Goal: Task Accomplishment & Management: Complete application form

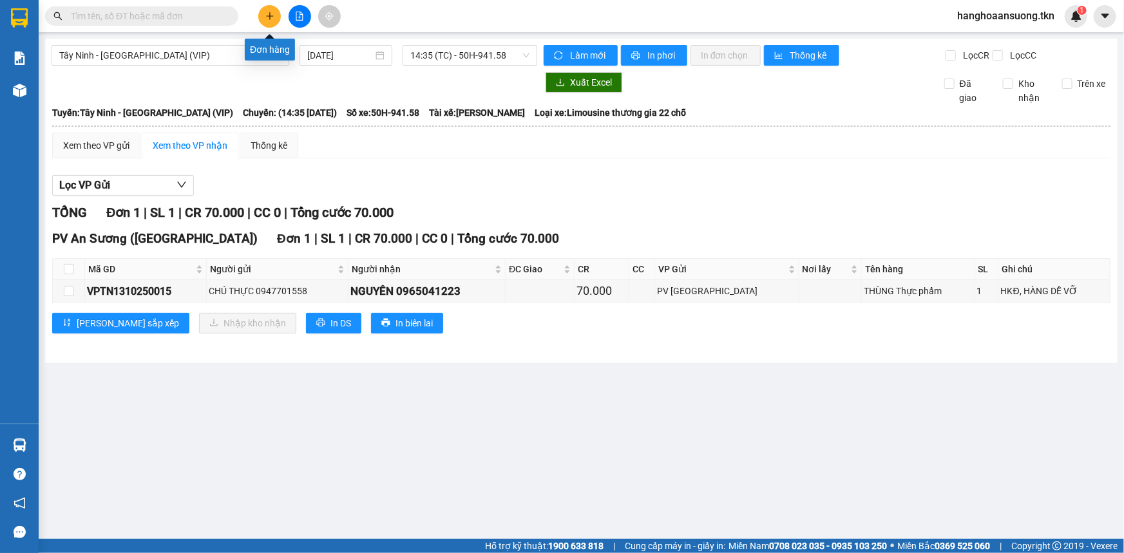
click at [264, 15] on button at bounding box center [269, 16] width 23 height 23
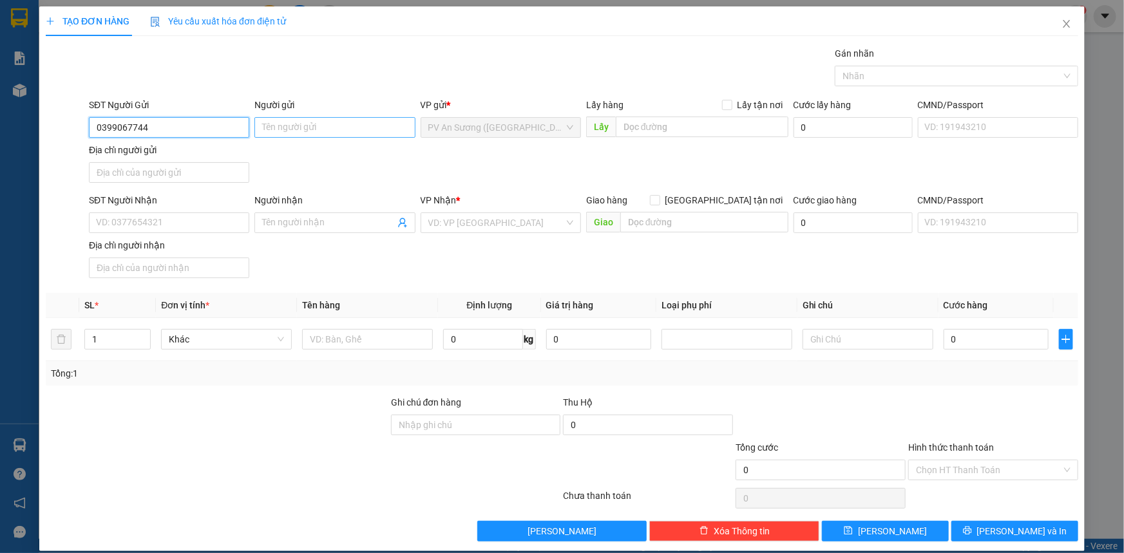
type input "0399067744"
click at [315, 129] on input "Người gửi" at bounding box center [334, 127] width 160 height 21
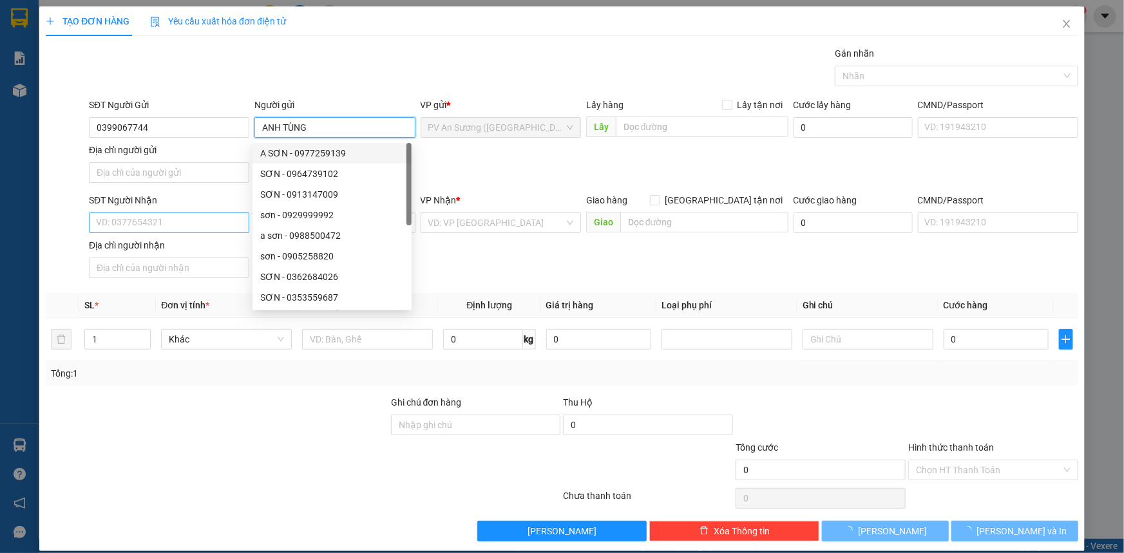
type input "ANH TÙNG"
click at [155, 221] on input "SĐT Người Nhận" at bounding box center [169, 223] width 160 height 21
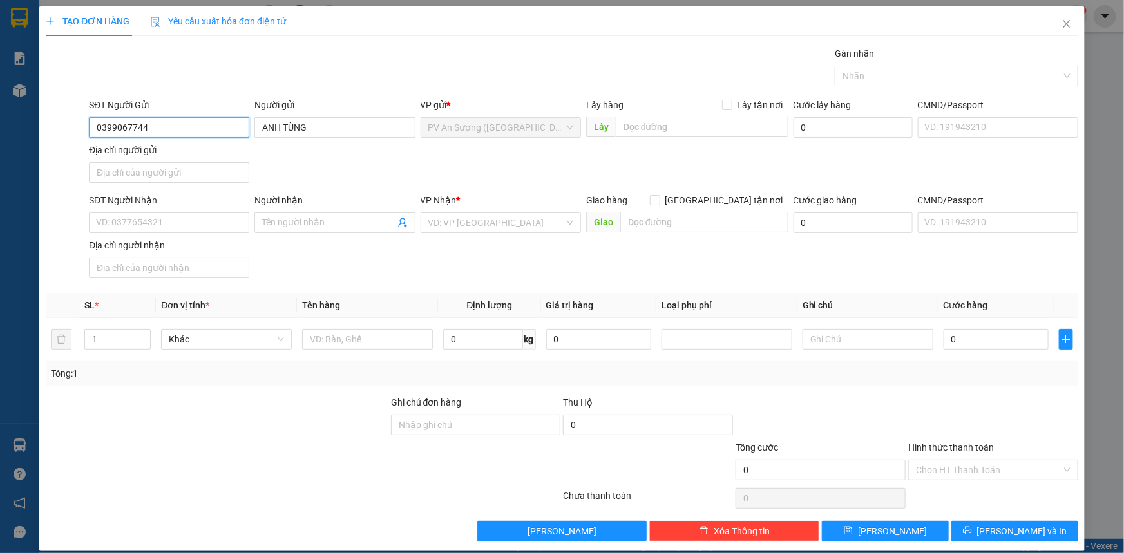
drag, startPoint x: 166, startPoint y: 133, endPoint x: 0, endPoint y: 150, distance: 166.5
click at [0, 150] on div "TẠO ĐƠN HÀNG Yêu cầu xuất hóa đơn điện tử Transit Pickup Surcharge Ids Transit …" at bounding box center [562, 276] width 1124 height 553
click at [215, 224] on input "SĐT Người Nhận" at bounding box center [169, 223] width 160 height 21
paste input "0399067744"
type input "0399067744"
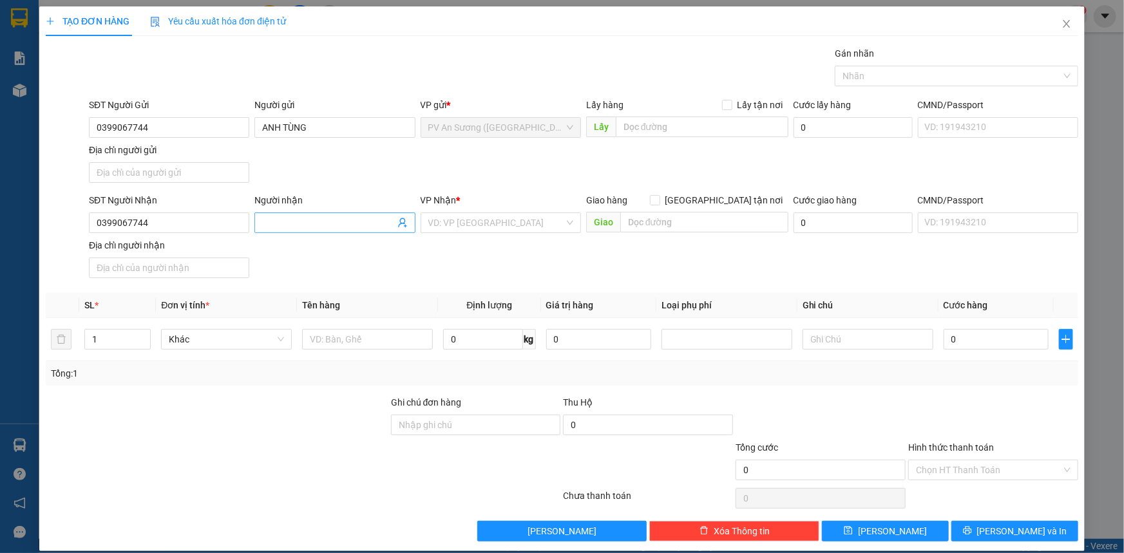
click at [287, 222] on input "Người nhận" at bounding box center [328, 223] width 132 height 14
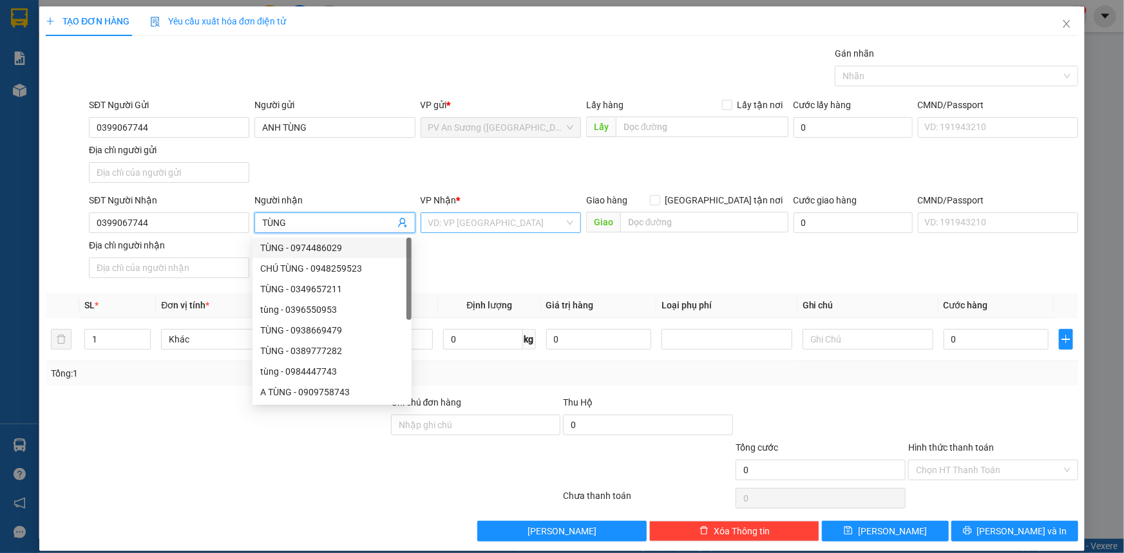
type input "TÙNG"
click at [470, 220] on input "search" at bounding box center [496, 222] width 136 height 19
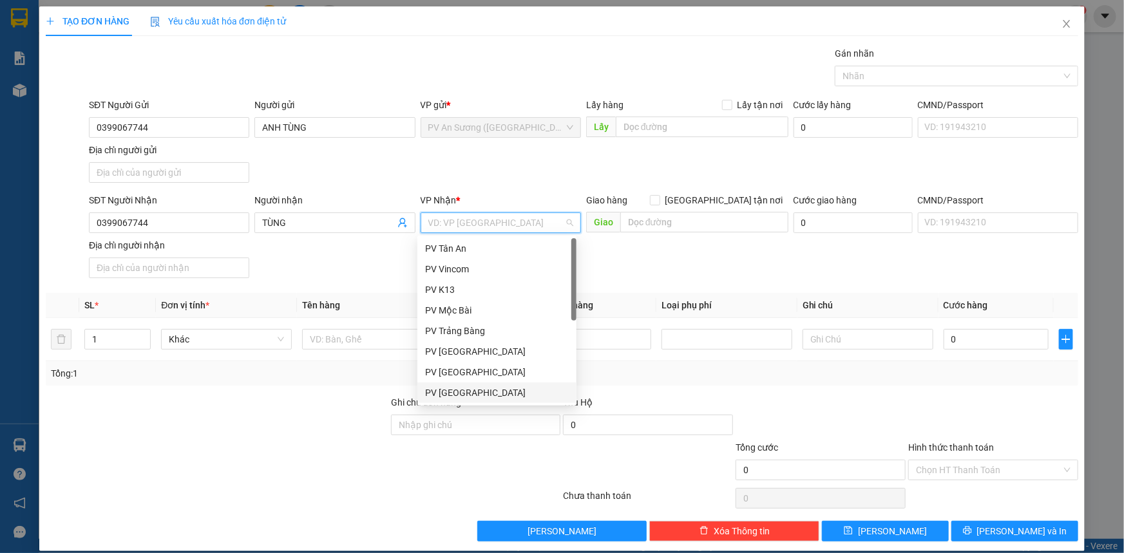
click at [476, 392] on div "PV [GEOGRAPHIC_DATA]" at bounding box center [497, 393] width 144 height 14
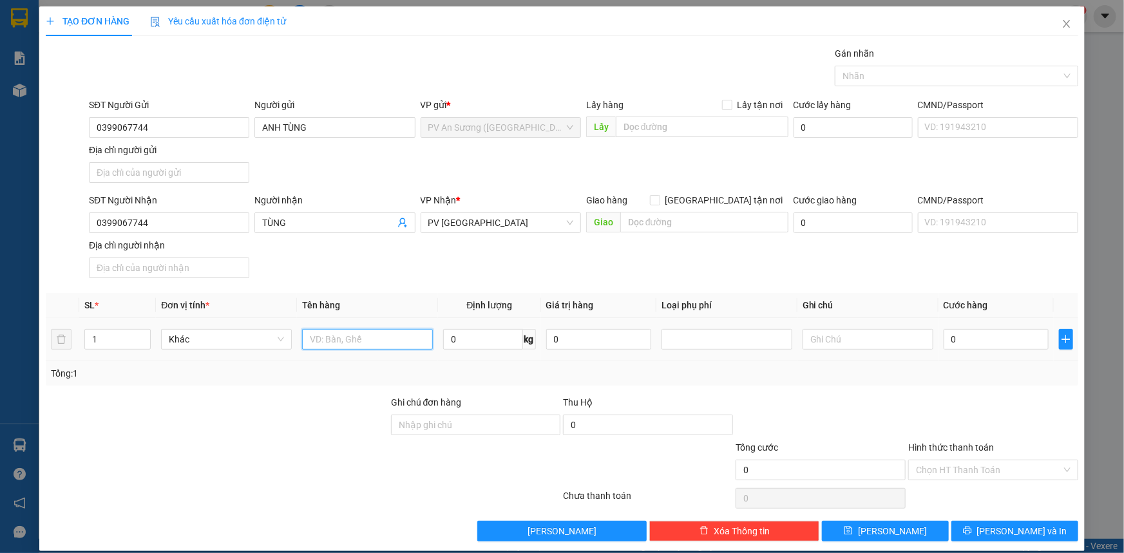
click at [365, 329] on input "text" at bounding box center [367, 339] width 131 height 21
type input "Đ"
type input "THÙNG + VALI"
click at [138, 332] on span "Increase Value" at bounding box center [143, 336] width 14 height 12
click at [140, 332] on span "up" at bounding box center [144, 336] width 8 height 8
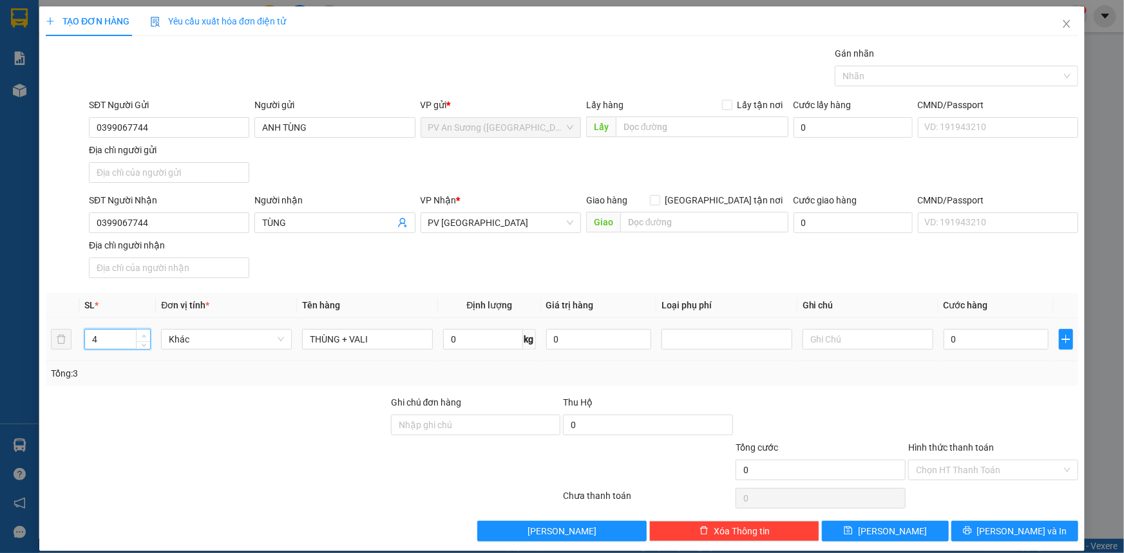
click at [140, 332] on span "up" at bounding box center [144, 336] width 8 height 8
type input "5"
click at [140, 332] on span "up" at bounding box center [144, 336] width 8 height 8
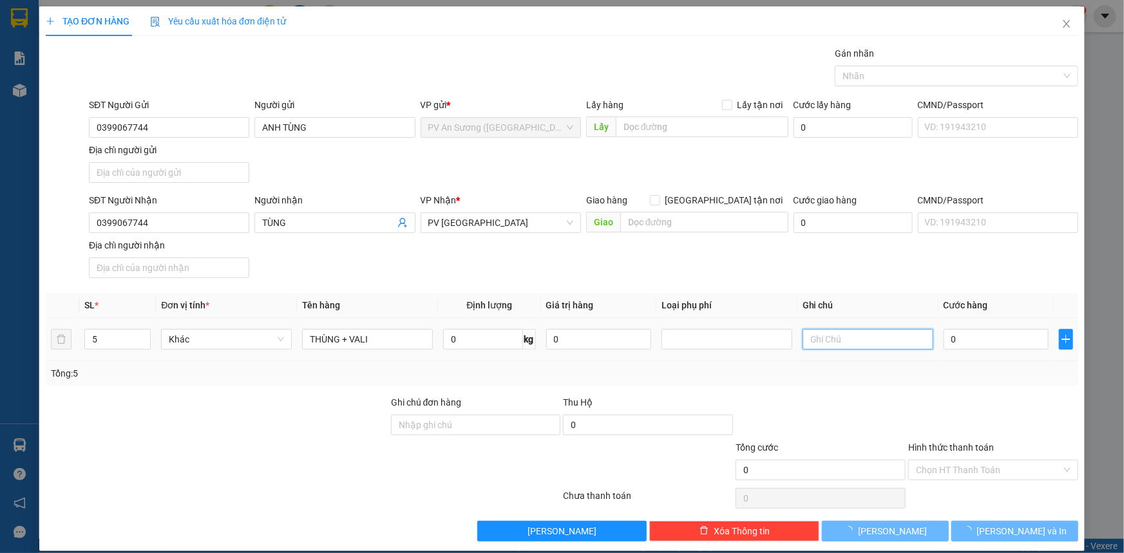
click at [893, 347] on input "text" at bounding box center [868, 339] width 131 height 21
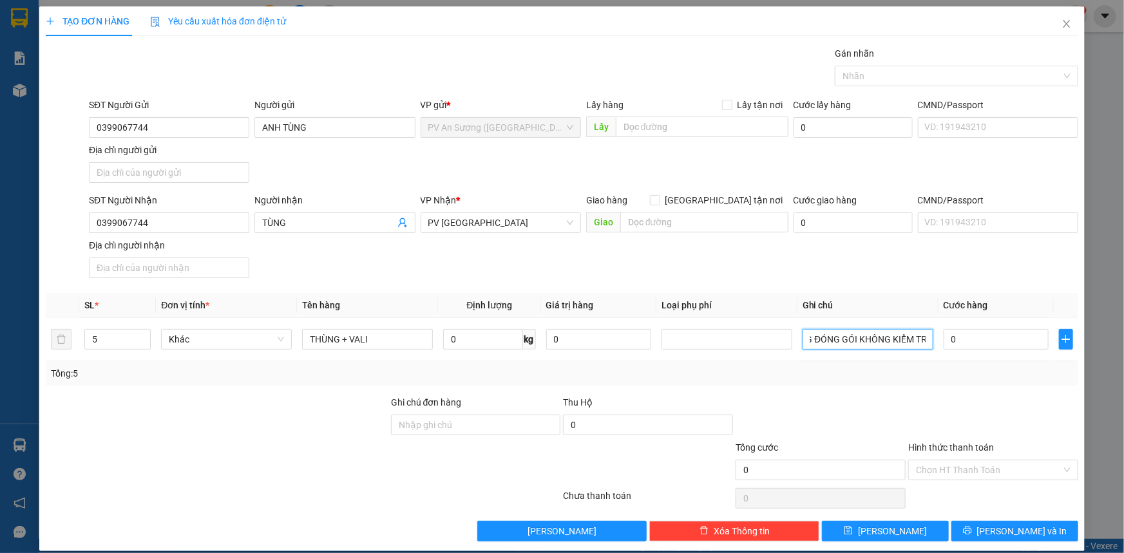
type input "HƯ KHÔNG ĐỀN , HÀNG ĐÓNG GÓI KHÔNG KIỂM TRA"
type input "001"
type input "1"
type input "0.016"
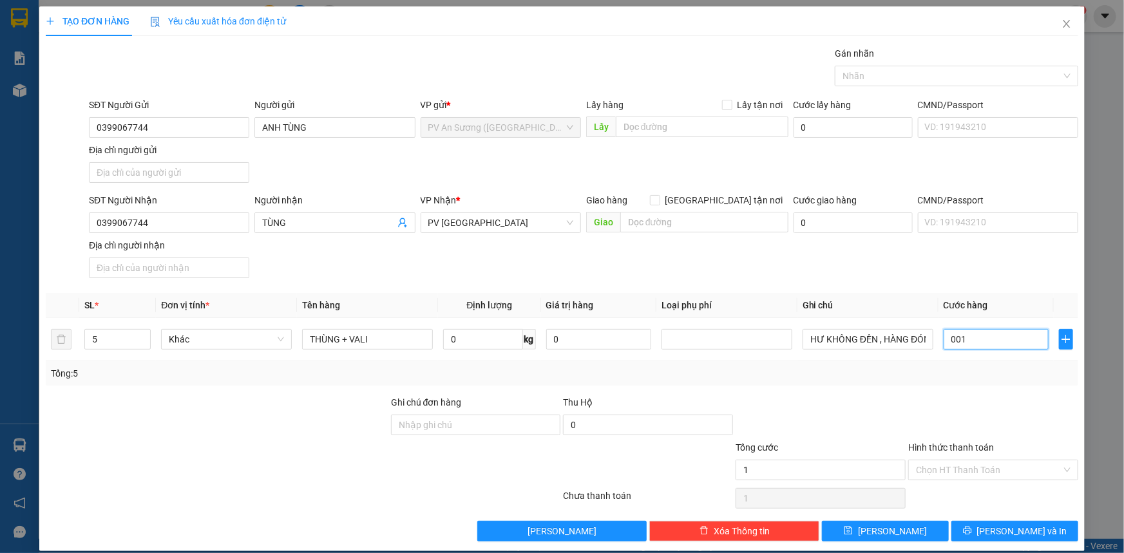
type input "16"
type input "00.160"
type input "160"
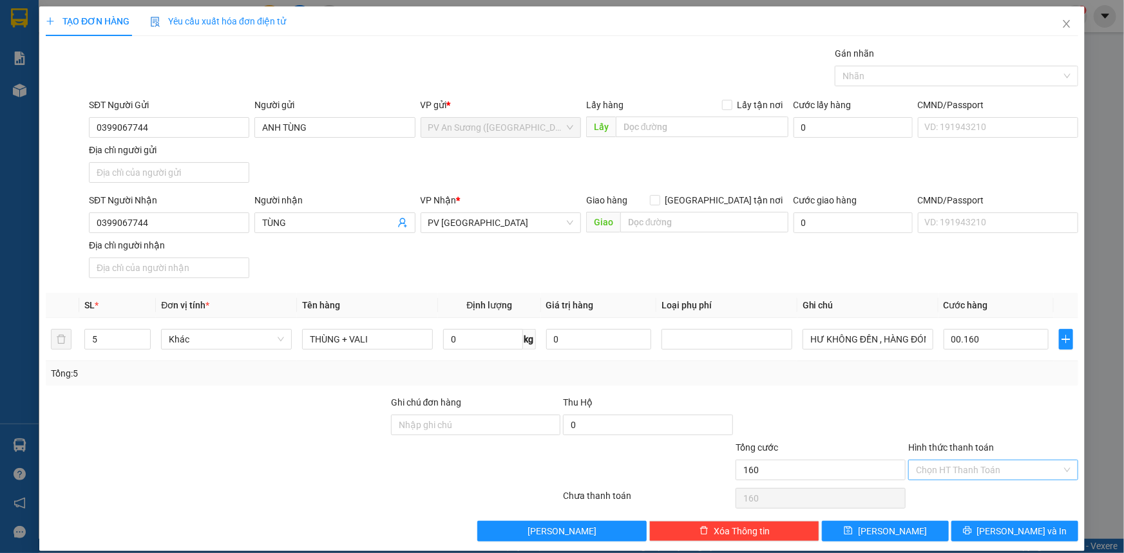
type input "160.000"
click at [960, 468] on input "Hình thức thanh toán" at bounding box center [989, 470] width 146 height 19
click at [942, 493] on div "Tại văn phòng" at bounding box center [985, 495] width 153 height 14
type input "0"
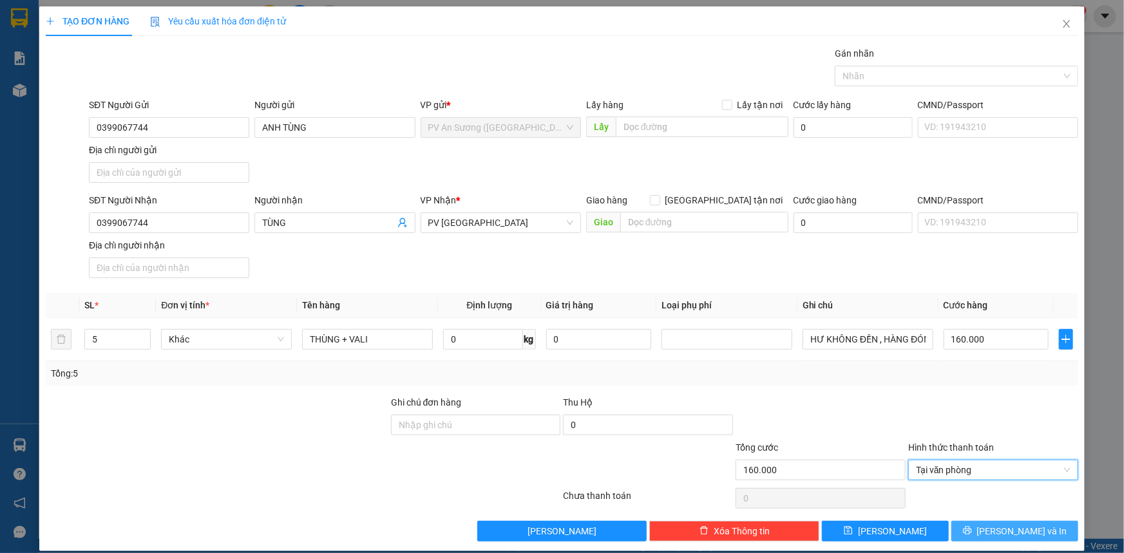
click at [971, 525] on button "[PERSON_NAME] và In" at bounding box center [1014, 531] width 127 height 21
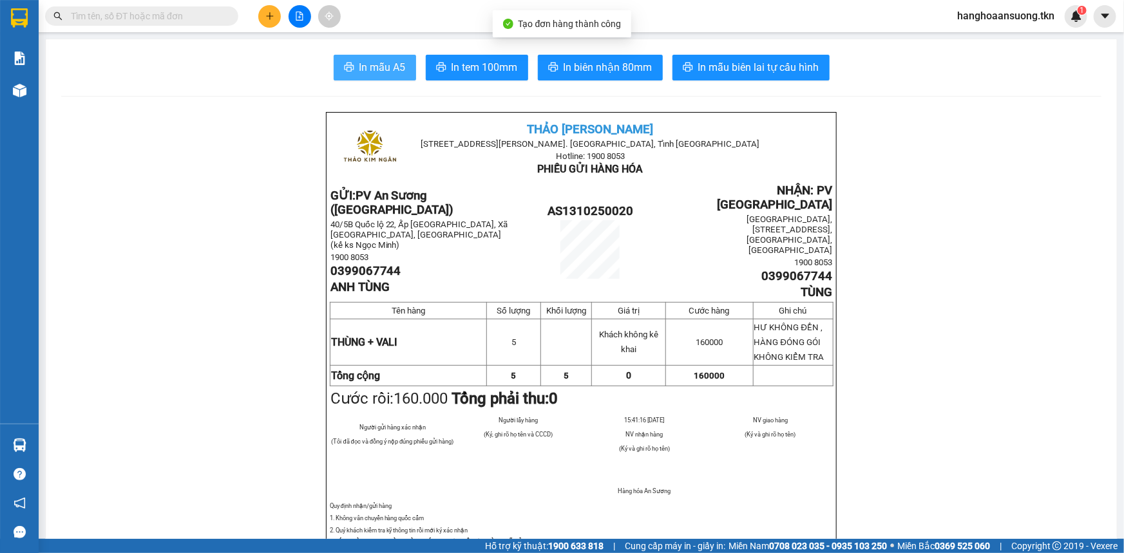
click at [364, 63] on span "In mẫu A5" at bounding box center [382, 67] width 46 height 16
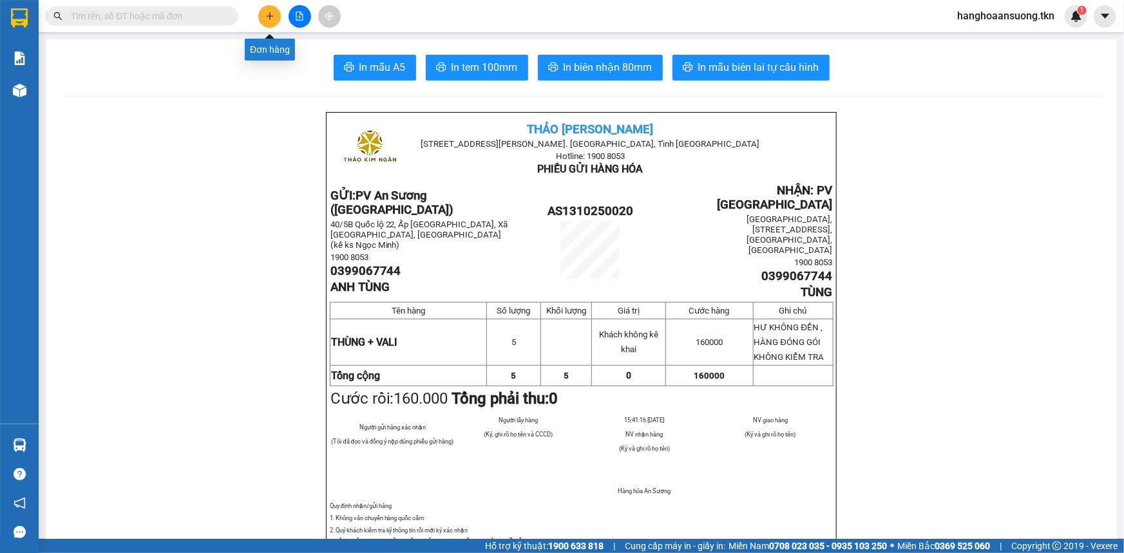
click at [269, 23] on button at bounding box center [269, 16] width 23 height 23
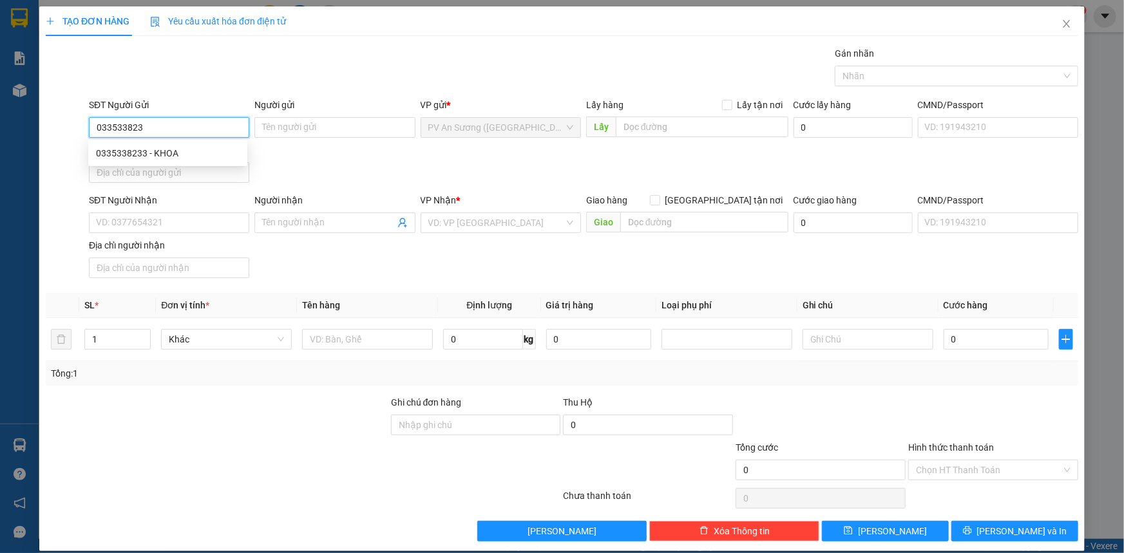
type input "0335338233"
click at [182, 153] on div "0335338233 - KHOA" at bounding box center [168, 153] width 144 height 14
type input "KHOA"
type input "0901414741"
type input "PHƯƠNG"
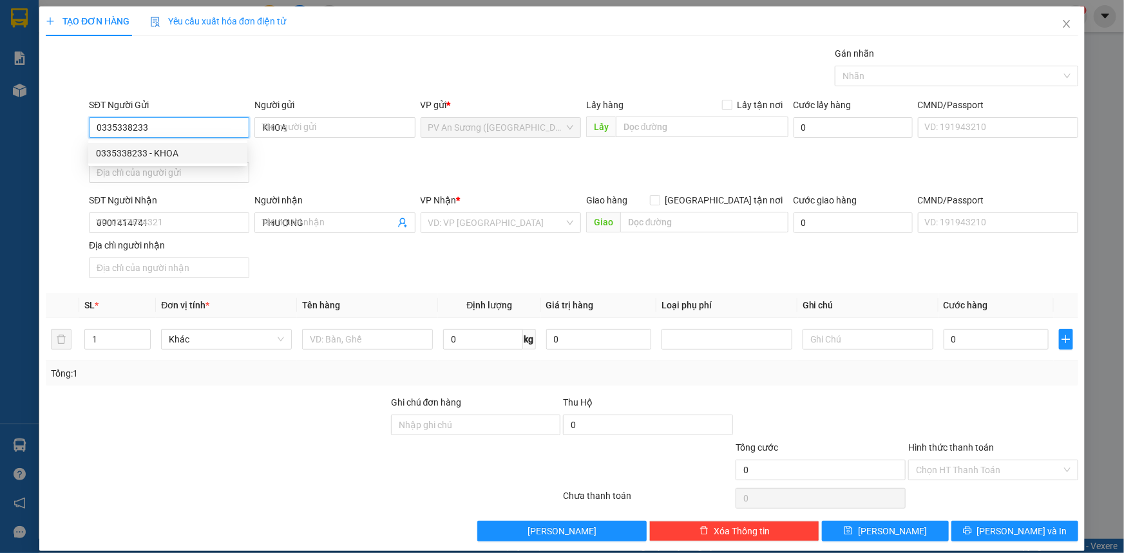
type input "20.000"
type input "0335338233"
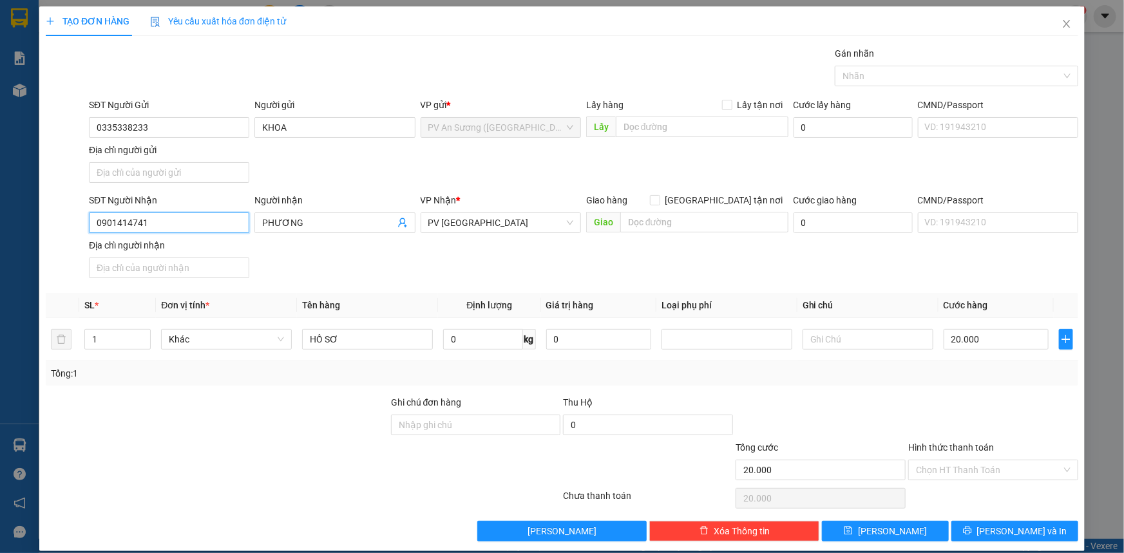
click at [184, 218] on input "0901414741" at bounding box center [169, 223] width 160 height 21
type input "0357308018"
click at [326, 217] on input "PHƯƠNG" at bounding box center [328, 223] width 132 height 14
click at [324, 219] on input "PHƯƠNG" at bounding box center [328, 223] width 132 height 14
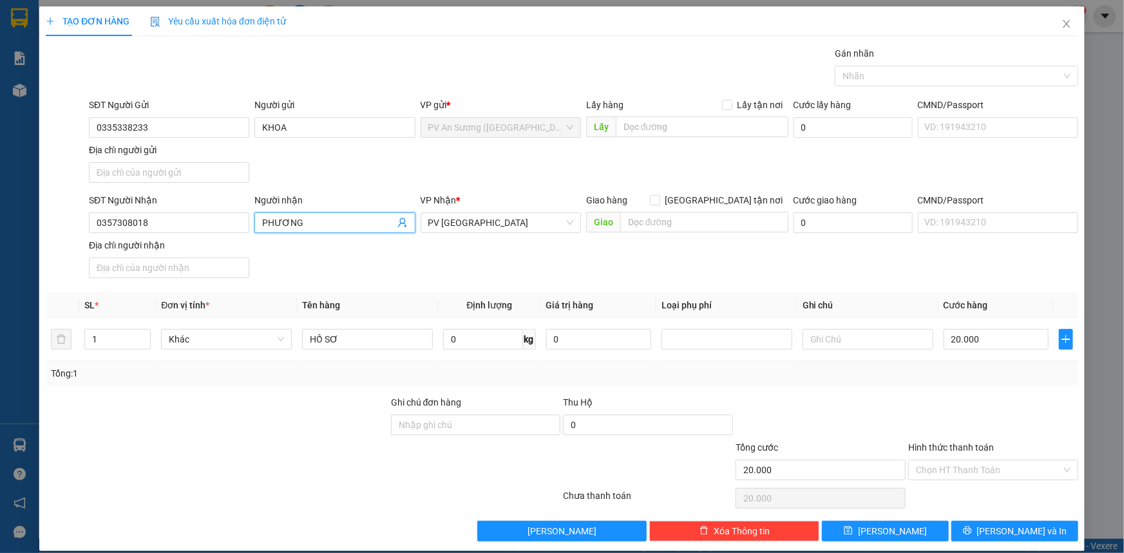
click at [324, 219] on input "PHƯƠNG" at bounding box center [328, 223] width 132 height 14
type input "P"
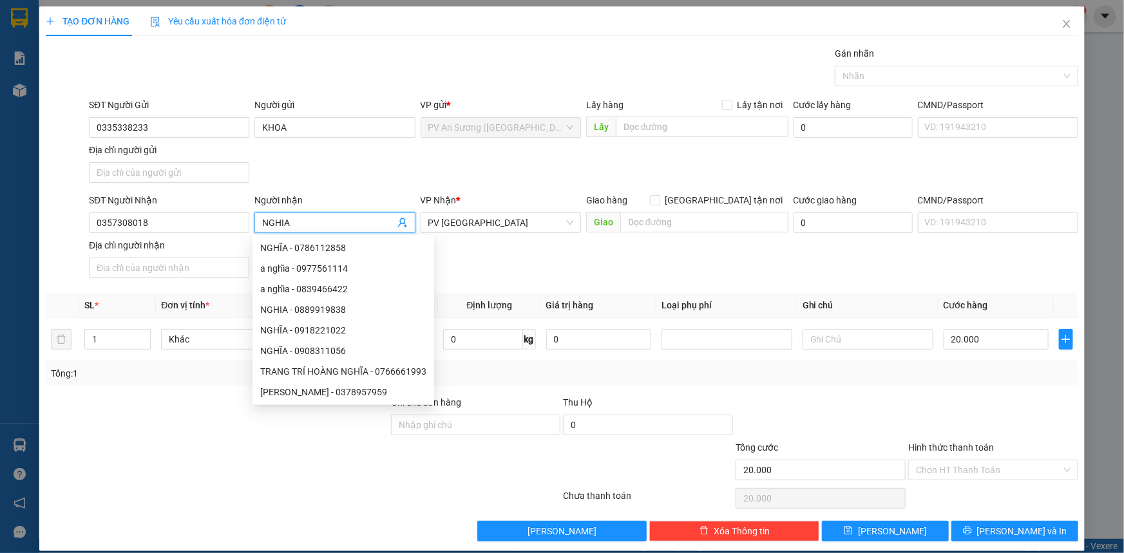
type input "NGHIA"
click at [158, 461] on div at bounding box center [216, 463] width 345 height 45
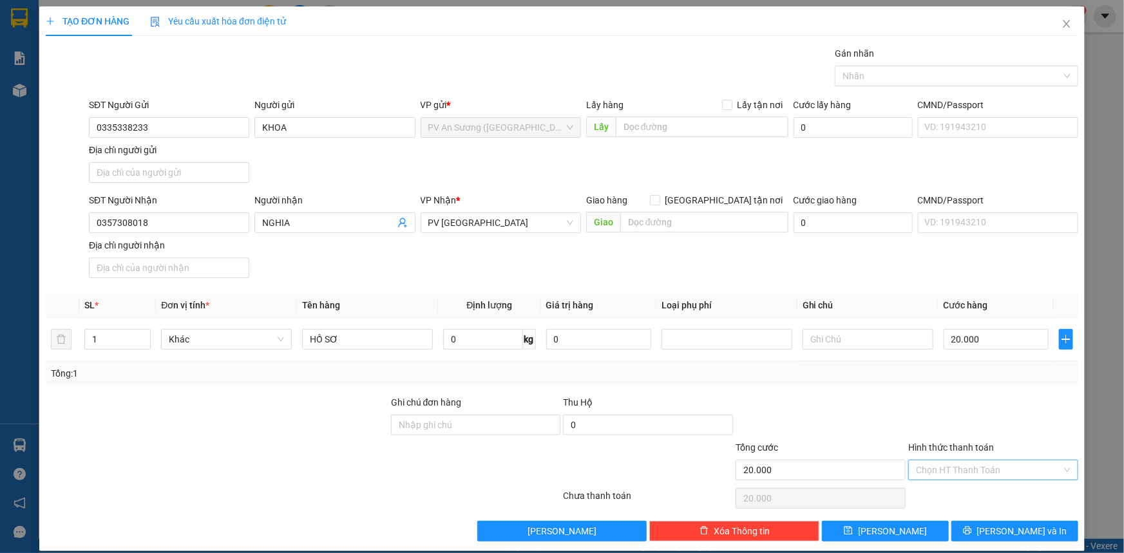
click at [957, 464] on input "Hình thức thanh toán" at bounding box center [989, 470] width 146 height 19
click at [948, 493] on div "Tại văn phòng" at bounding box center [985, 495] width 153 height 14
type input "0"
click at [980, 533] on button "[PERSON_NAME] và In" at bounding box center [1014, 531] width 127 height 21
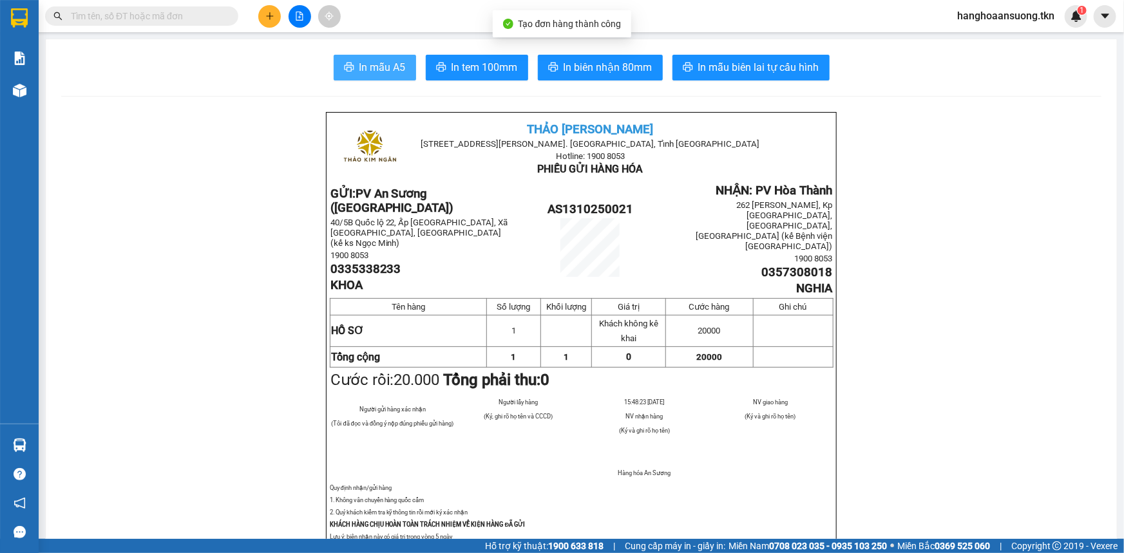
click at [370, 58] on button "In mẫu A5" at bounding box center [375, 68] width 82 height 26
